Goal: Task Accomplishment & Management: Manage account settings

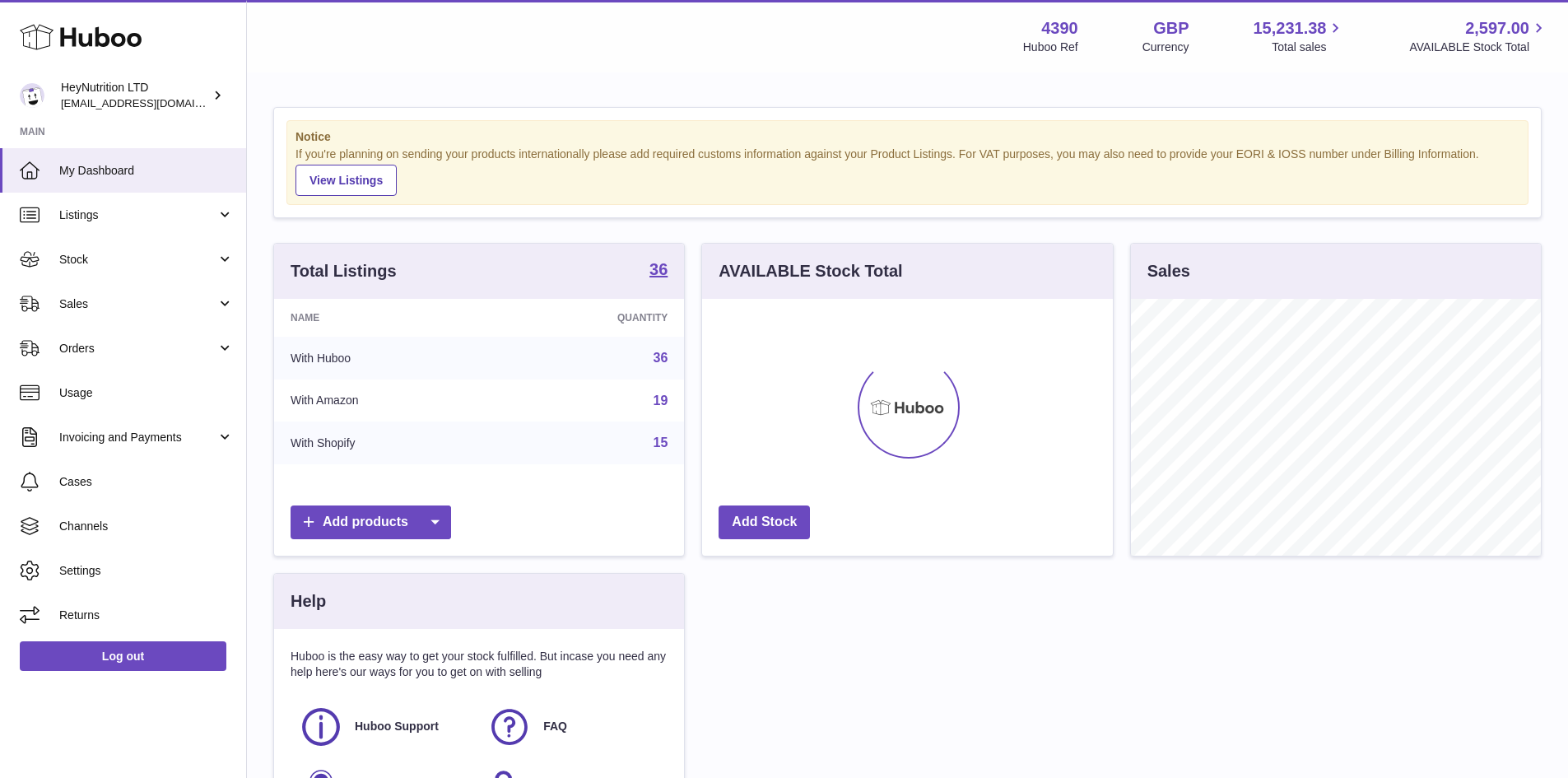
scroll to position [257, 410]
click at [162, 348] on span "Orders" at bounding box center [138, 348] width 157 height 16
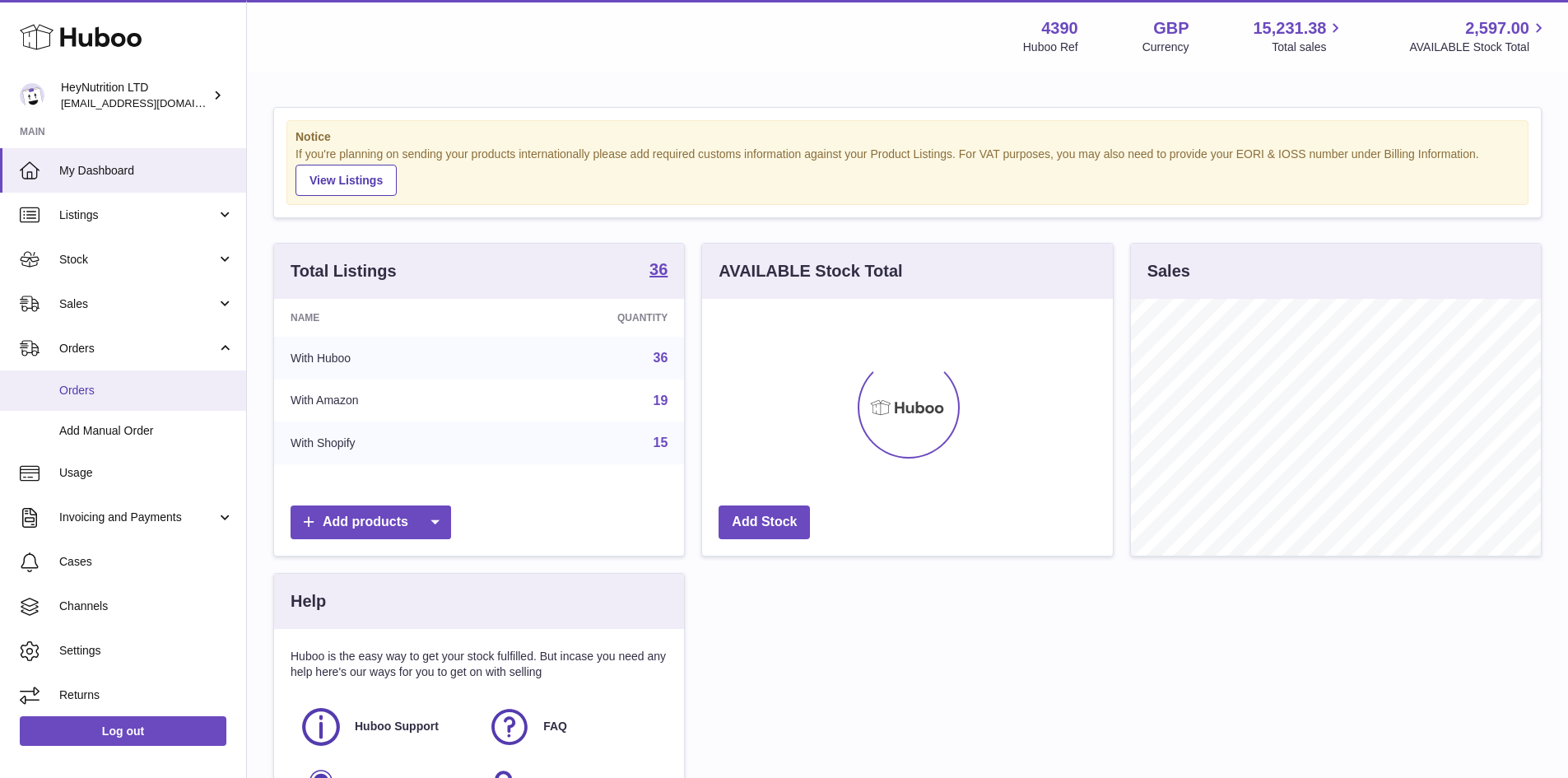
click at [114, 403] on link "Orders" at bounding box center [123, 391] width 246 height 41
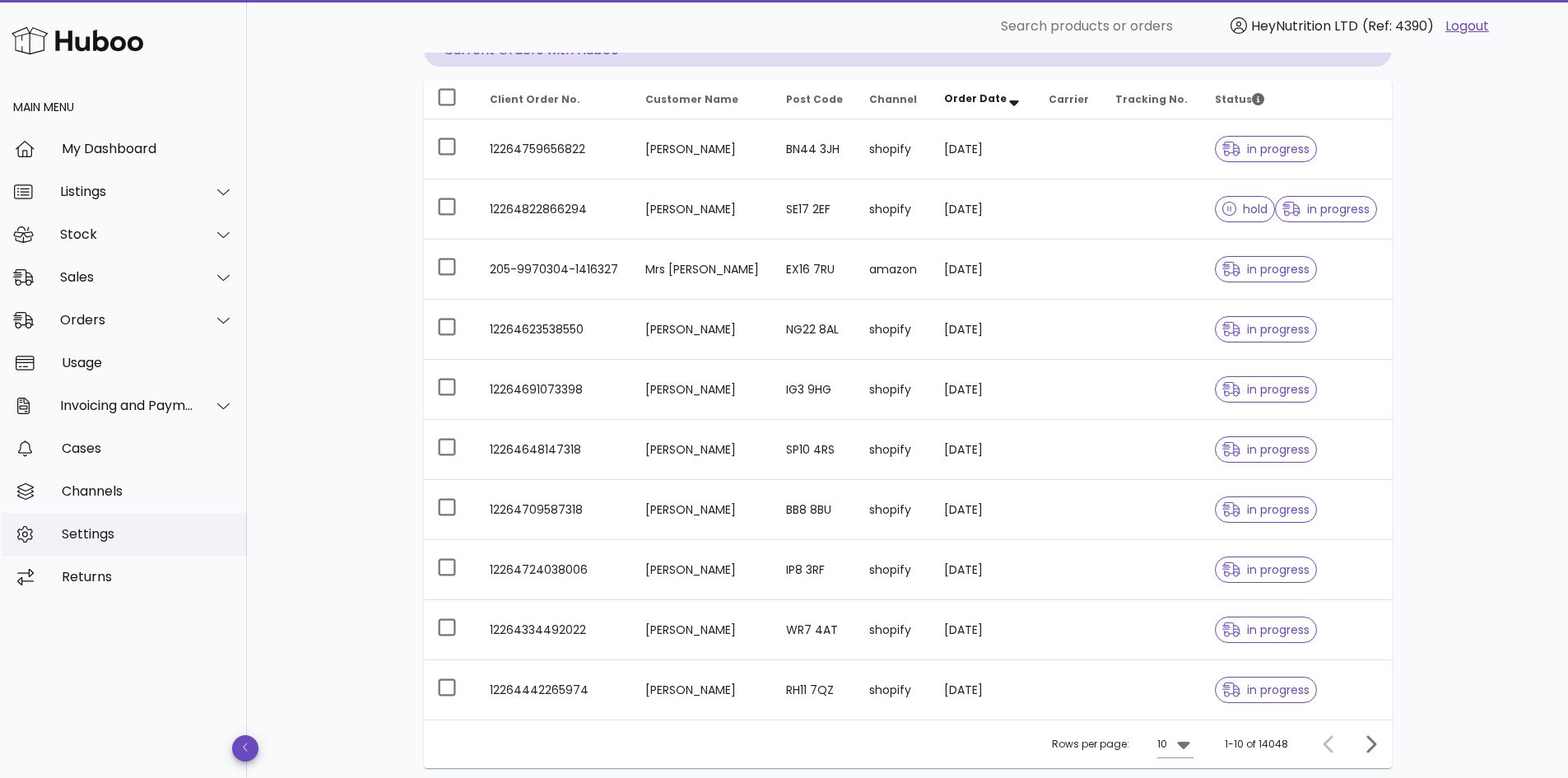
scroll to position [306, 0]
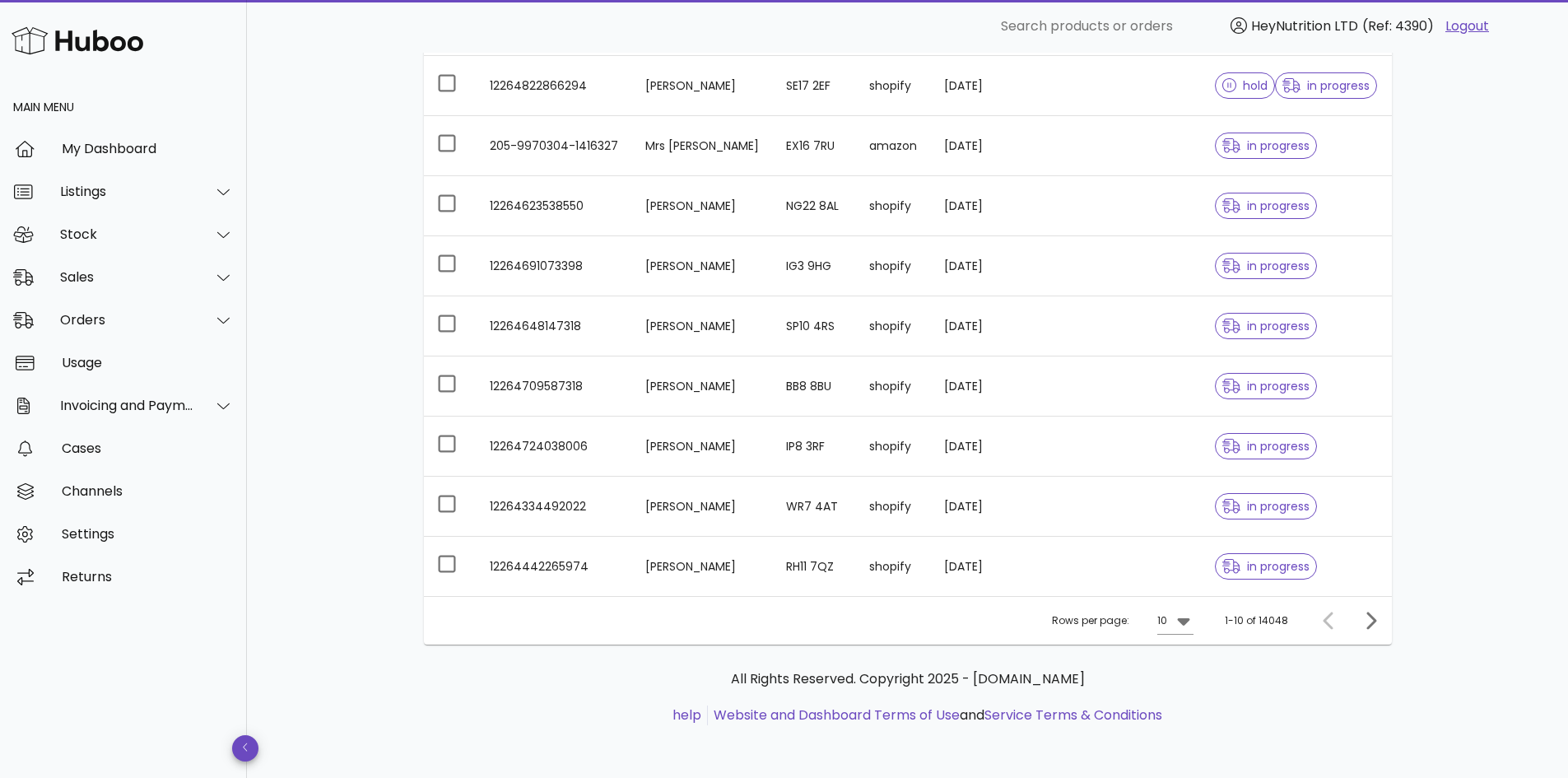
click at [100, 41] on img at bounding box center [77, 41] width 132 height 35
click at [133, 150] on div "My Dashboard" at bounding box center [148, 148] width 172 height 16
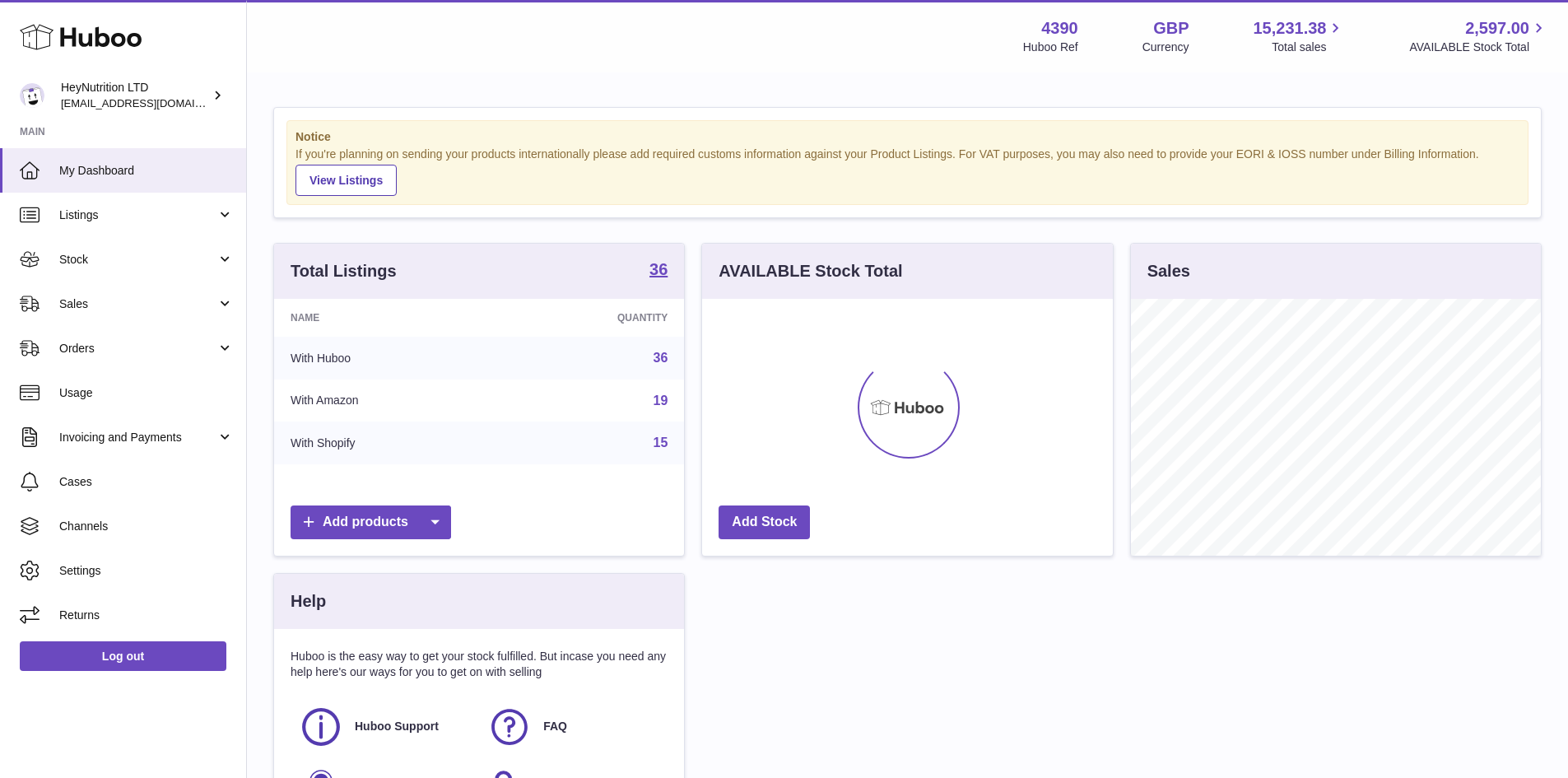
scroll to position [257, 410]
click at [104, 667] on link "Log out" at bounding box center [122, 656] width 207 height 30
